Goal: Download file/media

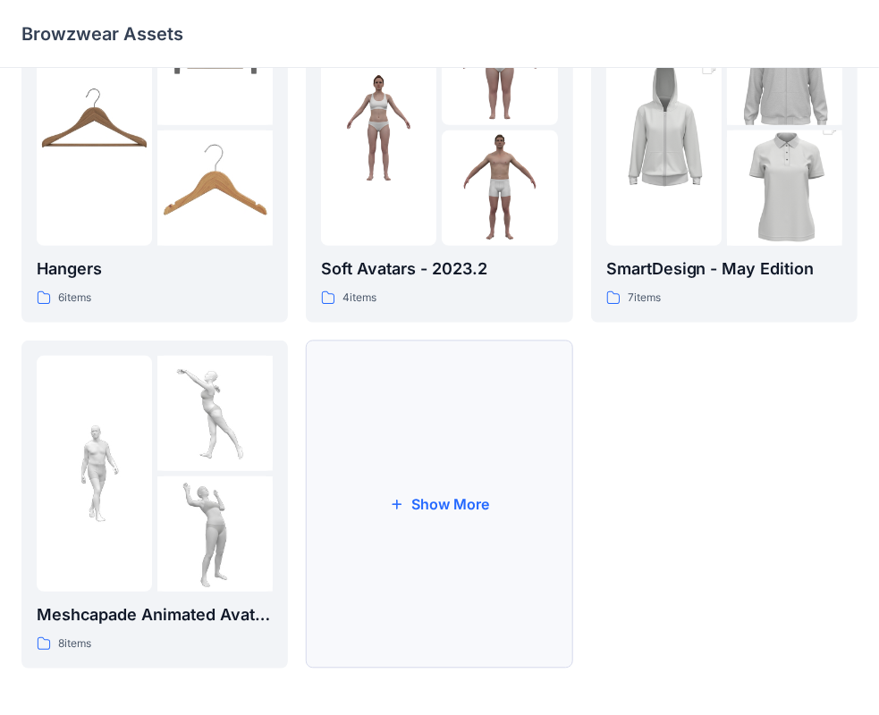
scroll to position [443, 0]
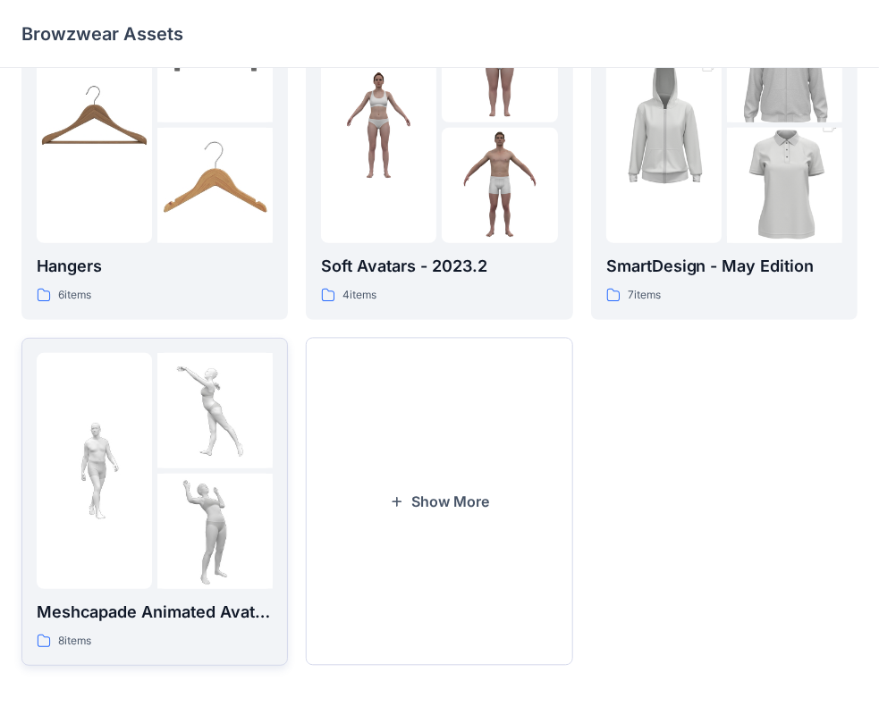
click at [135, 469] on img at bounding box center [94, 470] width 115 height 115
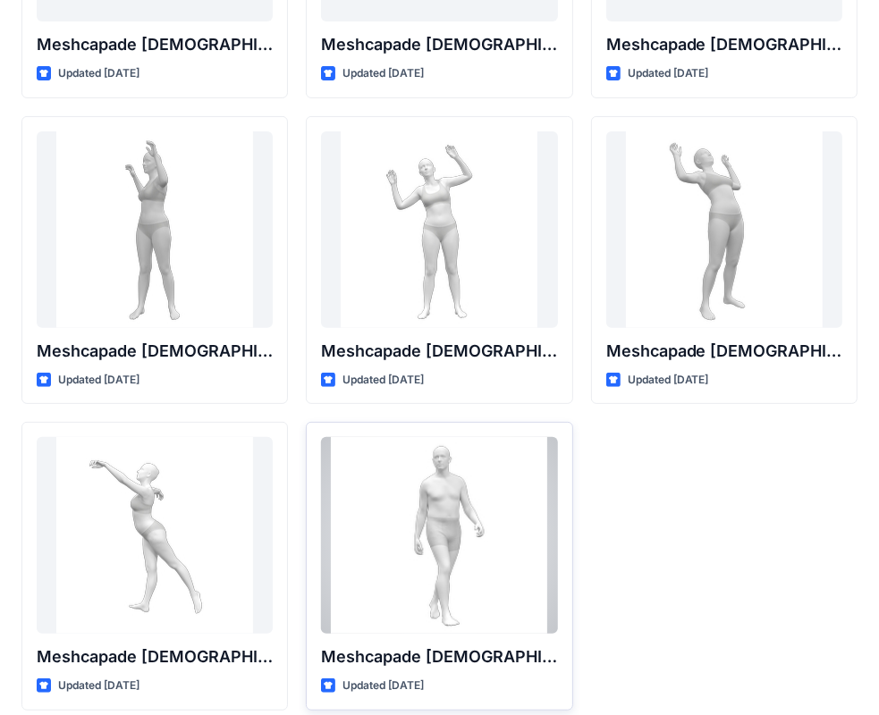
scroll to position [297, 0]
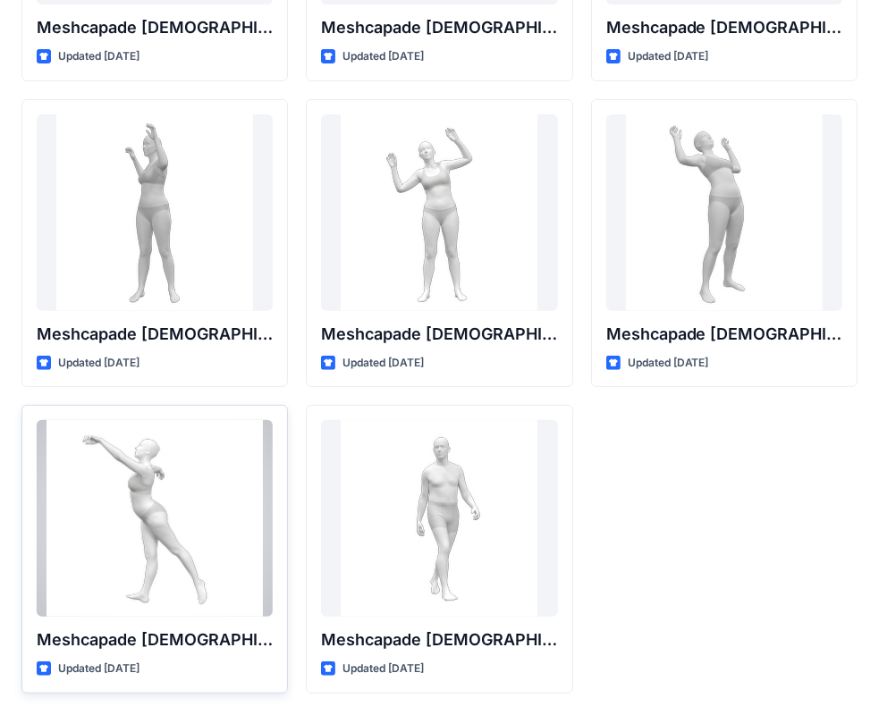
click at [126, 523] on div at bounding box center [155, 518] width 236 height 197
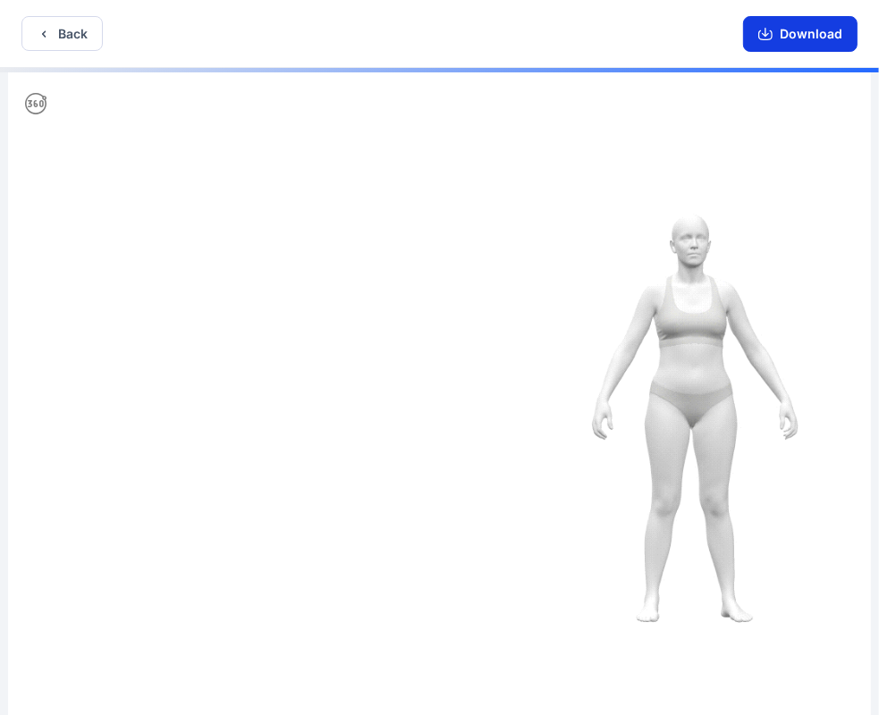
click at [778, 34] on button "Download" at bounding box center [800, 34] width 114 height 36
